Goal: Information Seeking & Learning: Learn about a topic

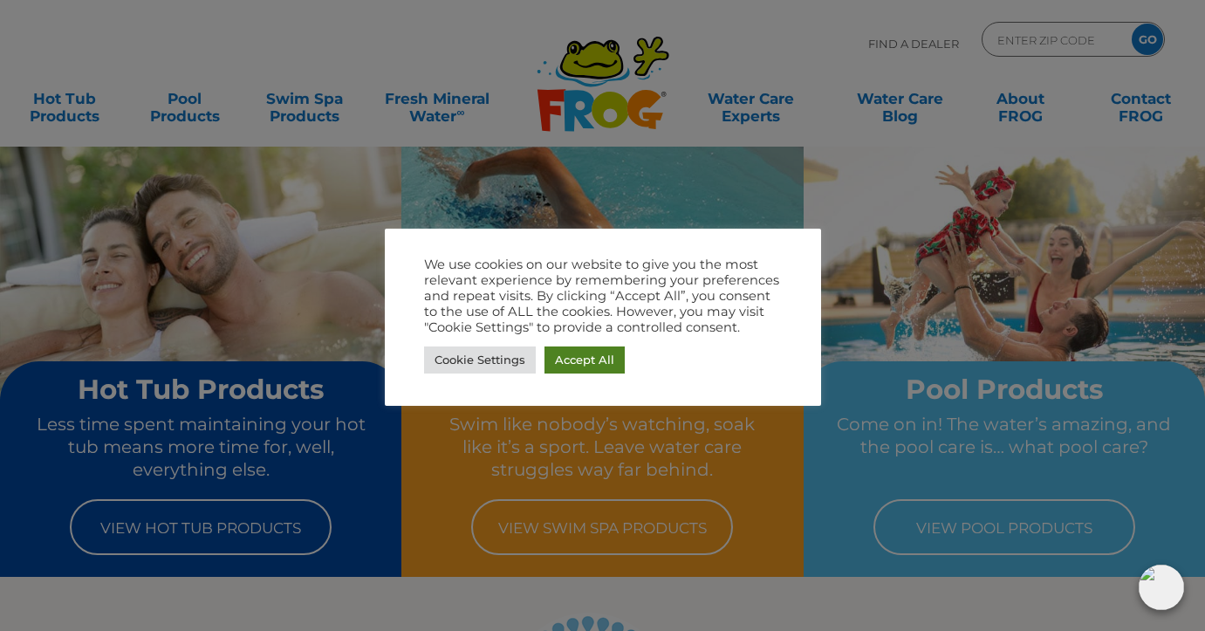
click at [572, 359] on link "Accept All" at bounding box center [584, 359] width 80 height 27
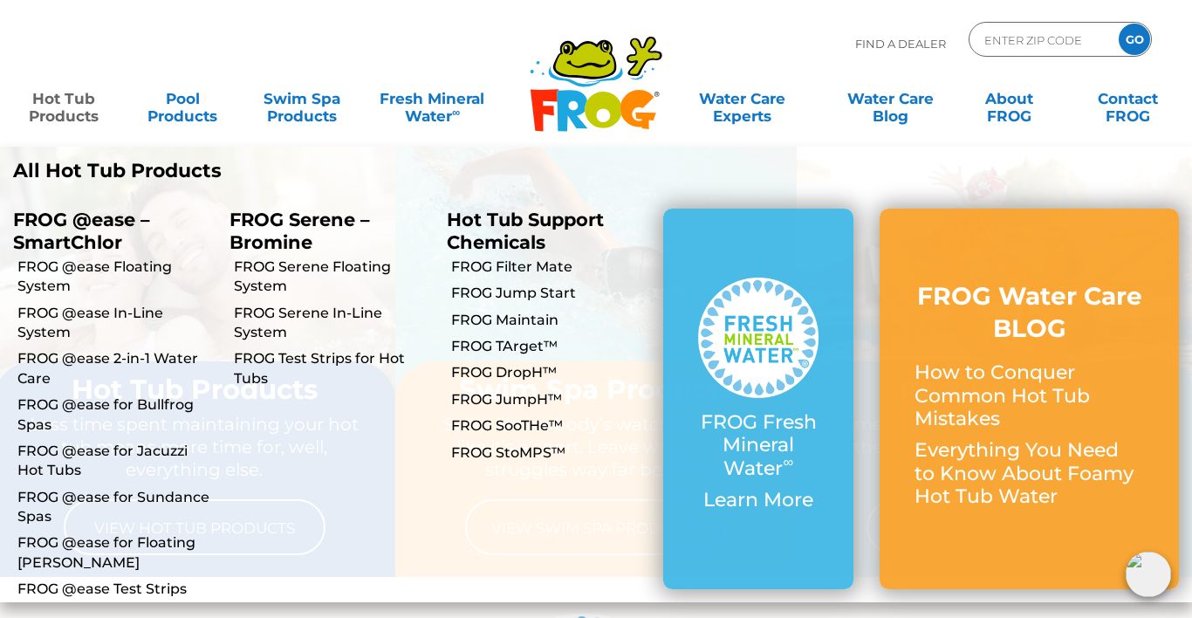
click at [58, 115] on link "Hot Tub Products" at bounding box center [63, 98] width 92 height 35
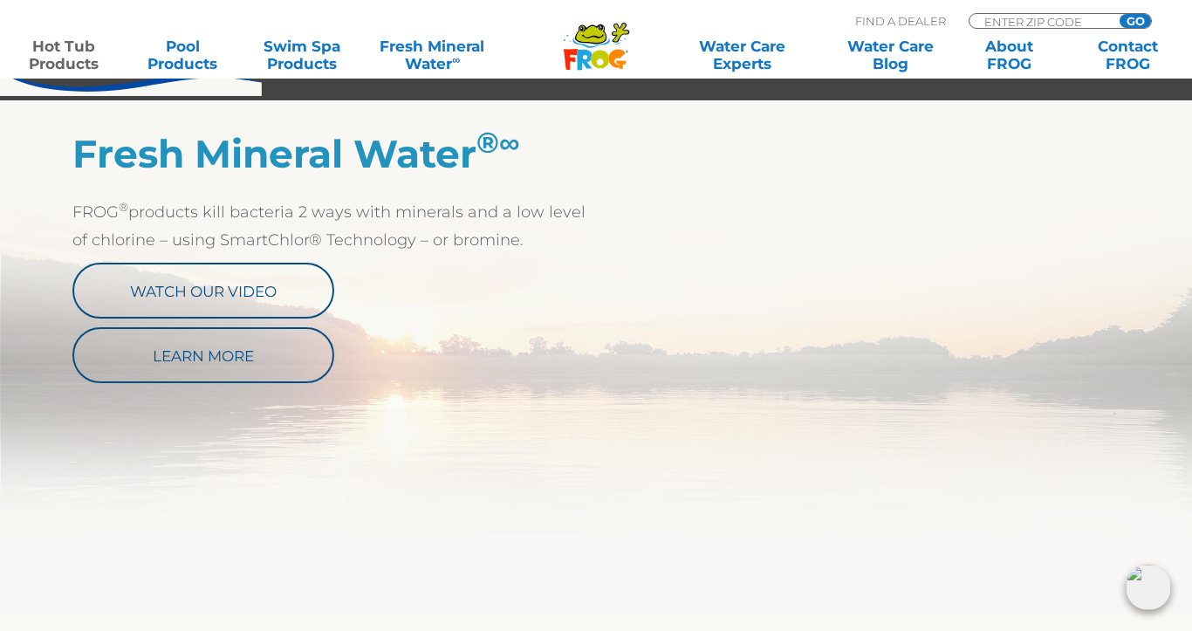
scroll to position [894, 0]
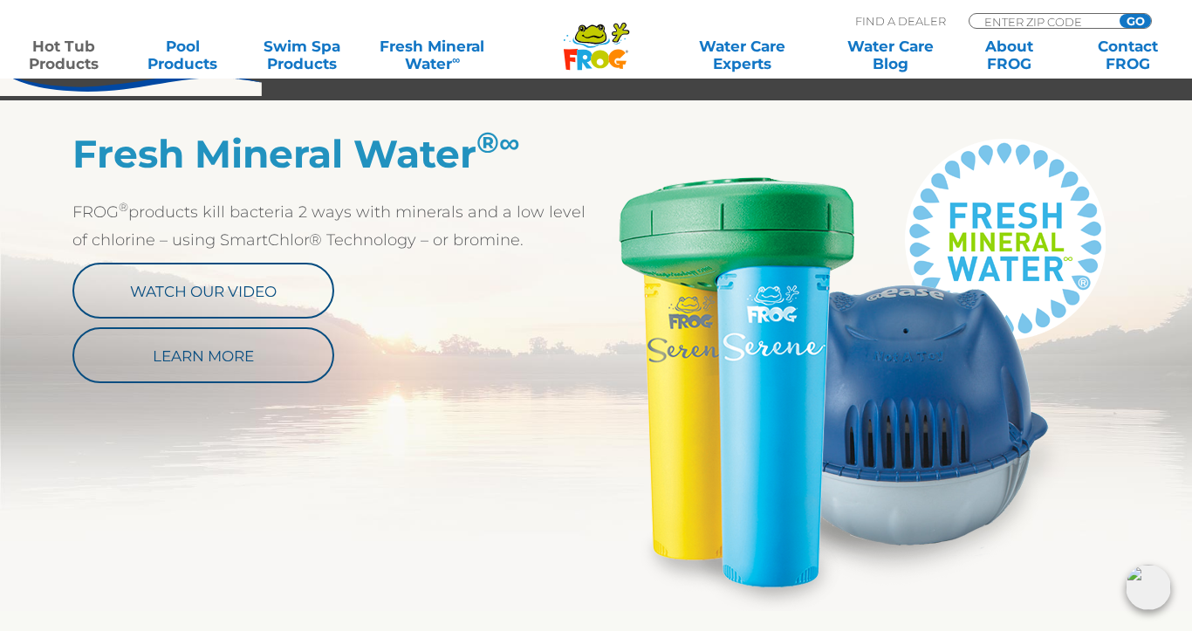
click at [931, 435] on img at bounding box center [858, 371] width 524 height 480
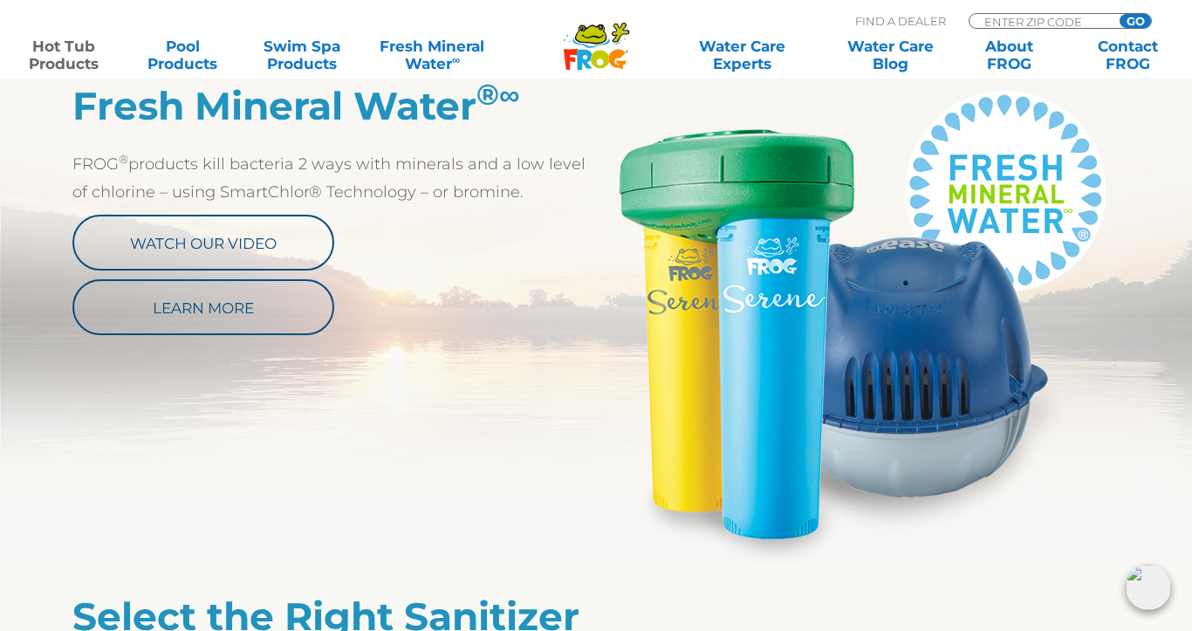
scroll to position [954, 0]
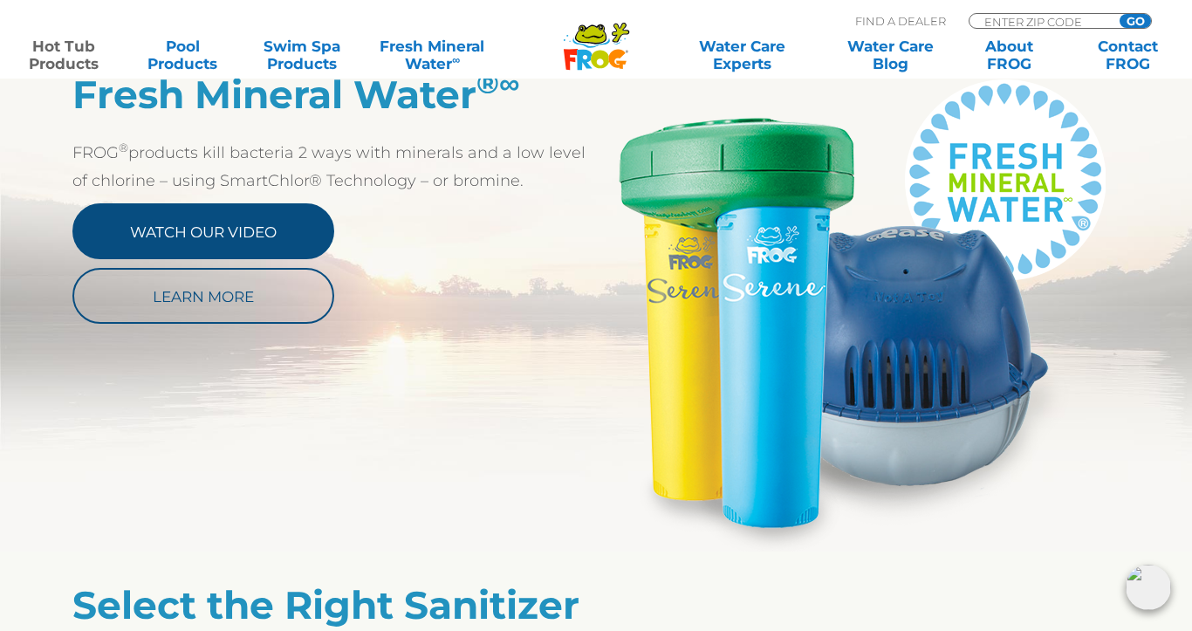
click at [252, 235] on link "Watch Our Video" at bounding box center [203, 231] width 262 height 56
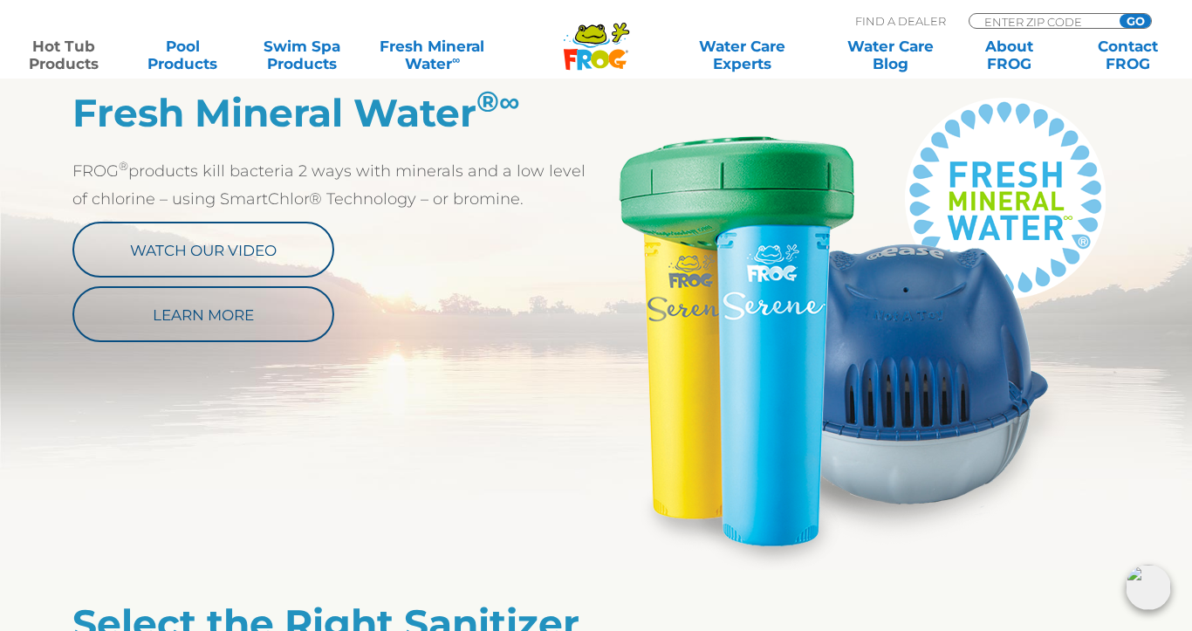
scroll to position [934, 0]
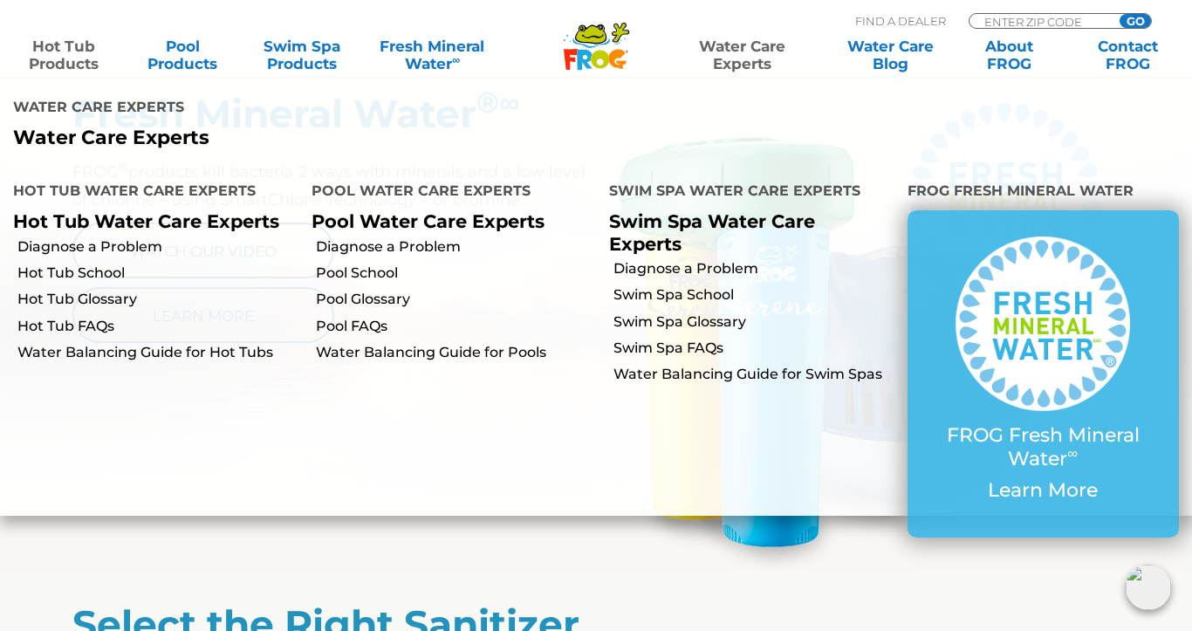
click at [735, 51] on link "Water Care Experts" at bounding box center [742, 55] width 150 height 35
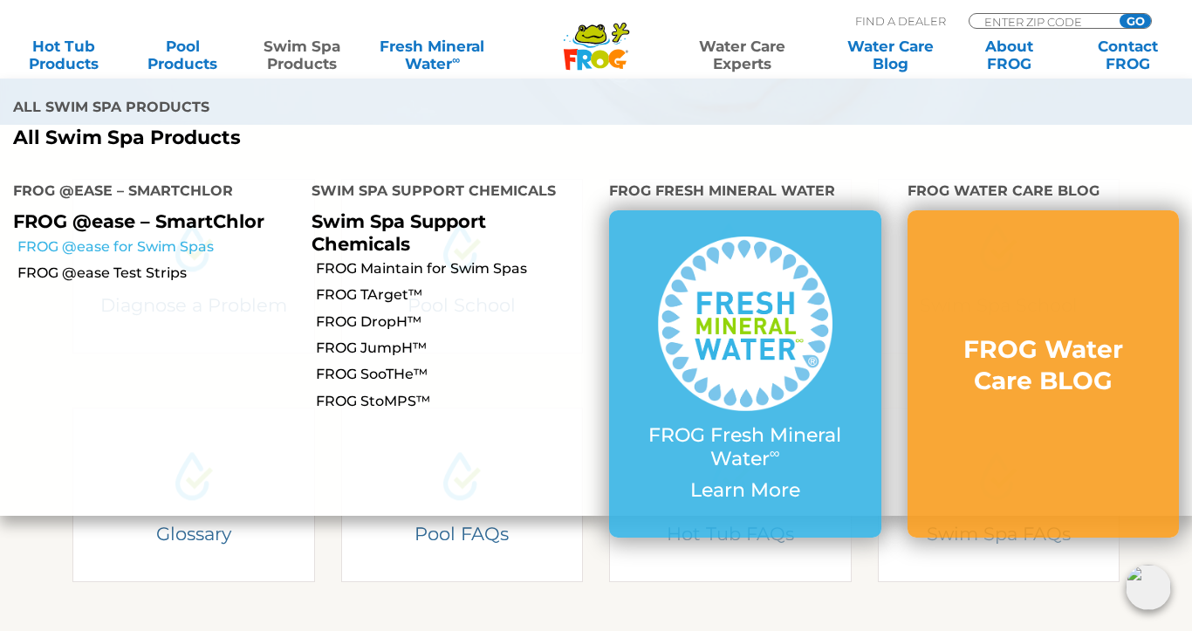
scroll to position [394, 0]
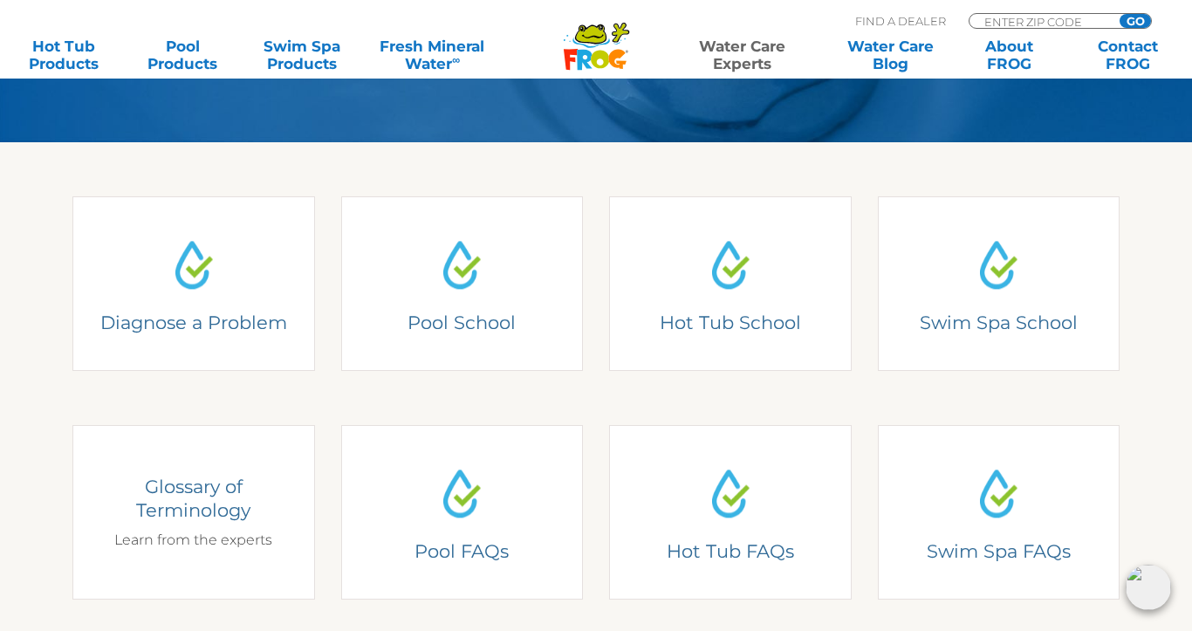
click at [209, 531] on div "Glossary of Terminology Learn from the experts" at bounding box center [194, 513] width 192 height 76
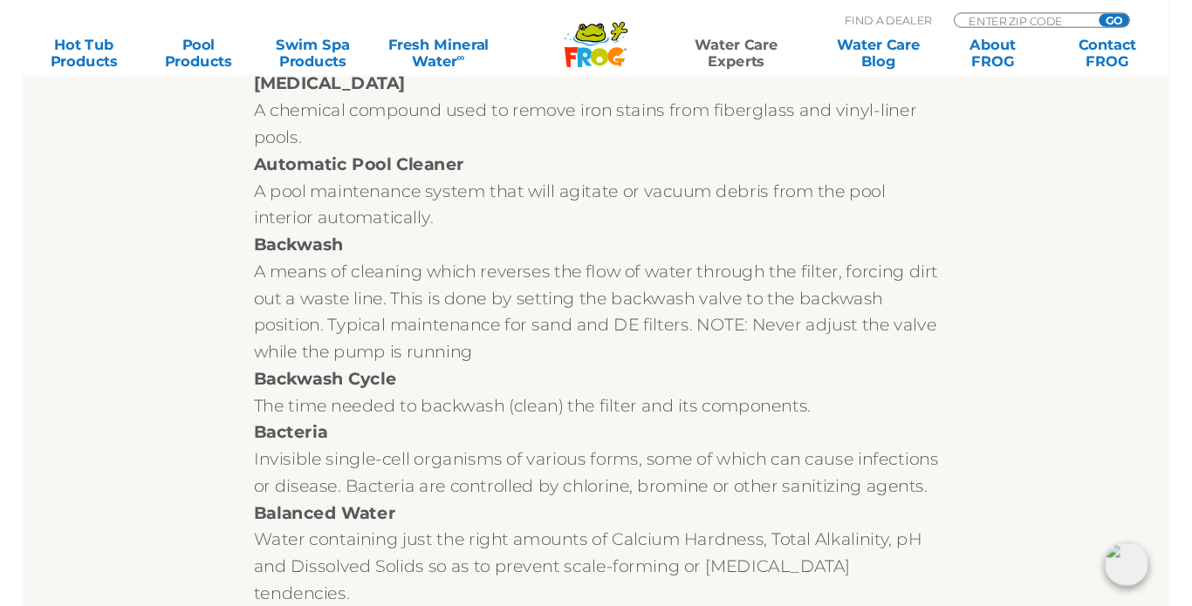
scroll to position [2312, 0]
